Goal: Go to known website: Access a specific website the user already knows

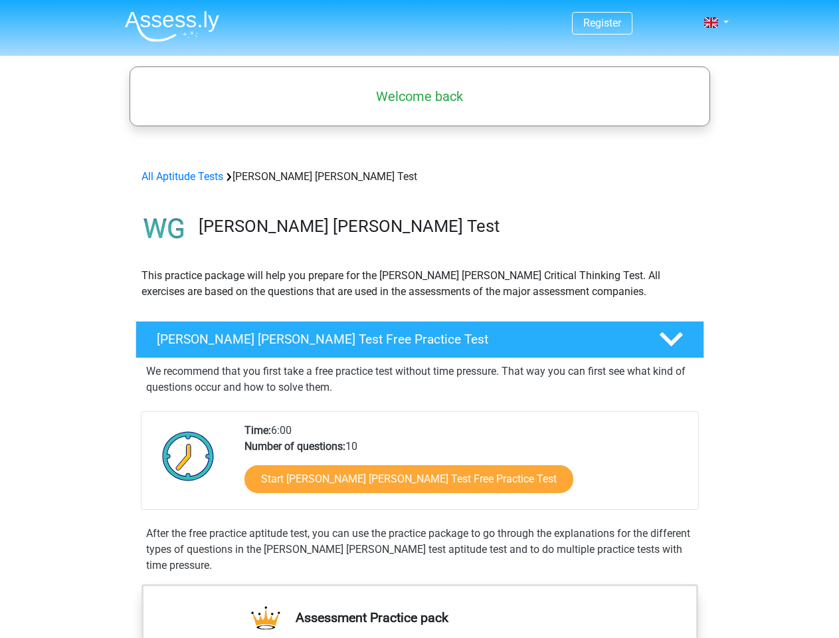
click at [712, 23] on span at bounding box center [711, 22] width 14 height 11
